Goal: Navigation & Orientation: Find specific page/section

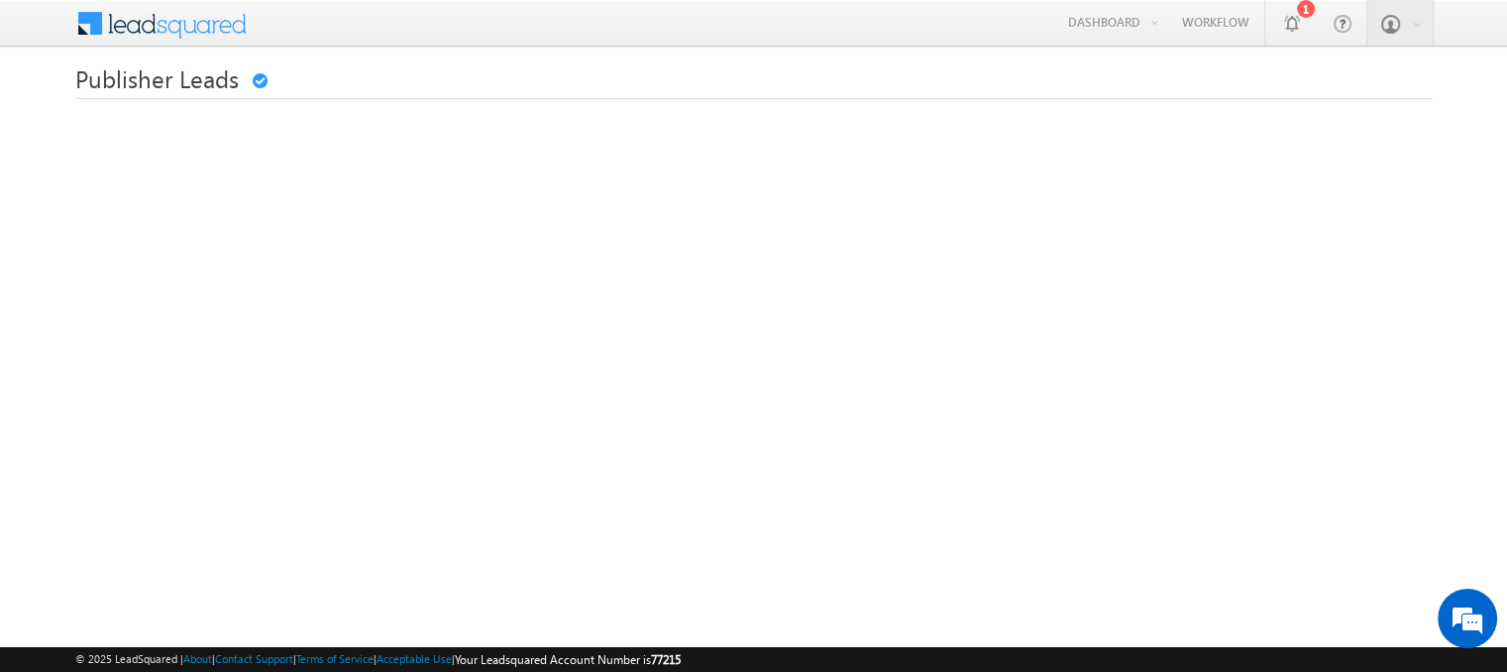
click at [801, 92] on div at bounding box center [753, 93] width 1357 height 11
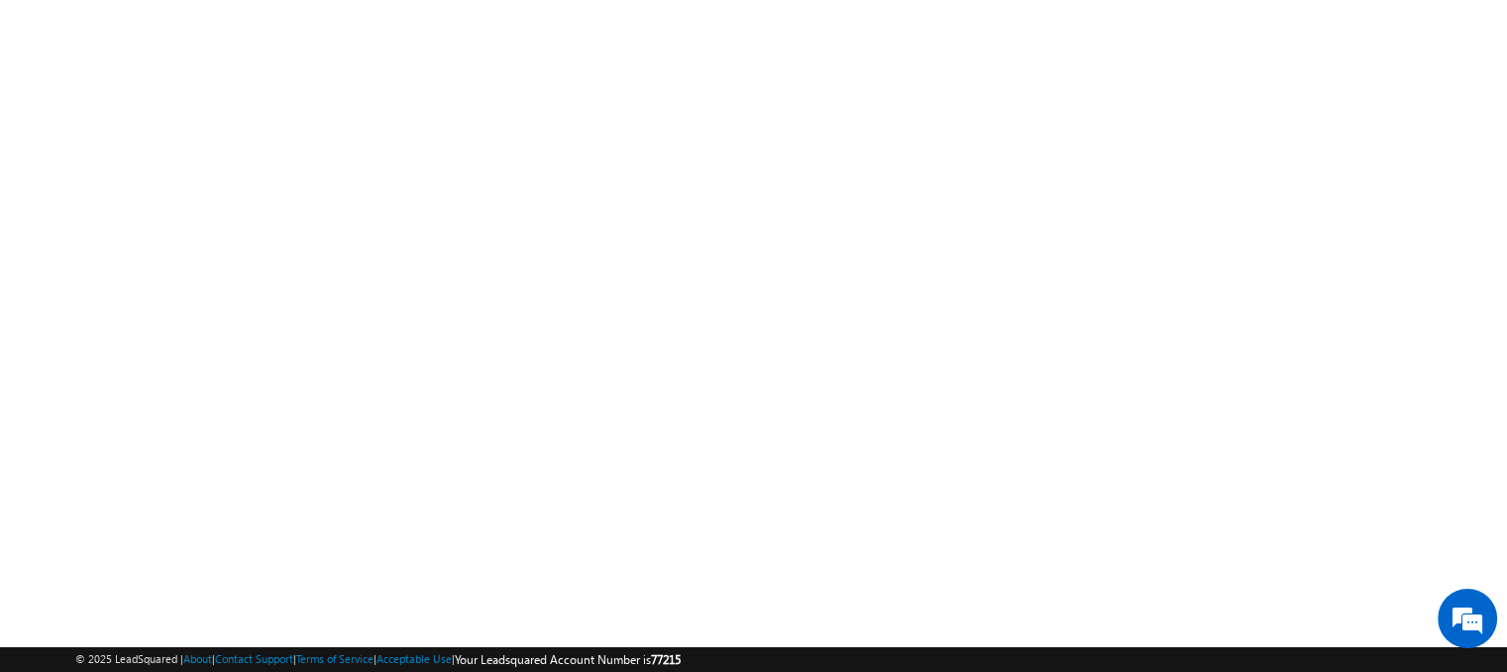
scroll to position [98, 0]
